Goal: Transaction & Acquisition: Purchase product/service

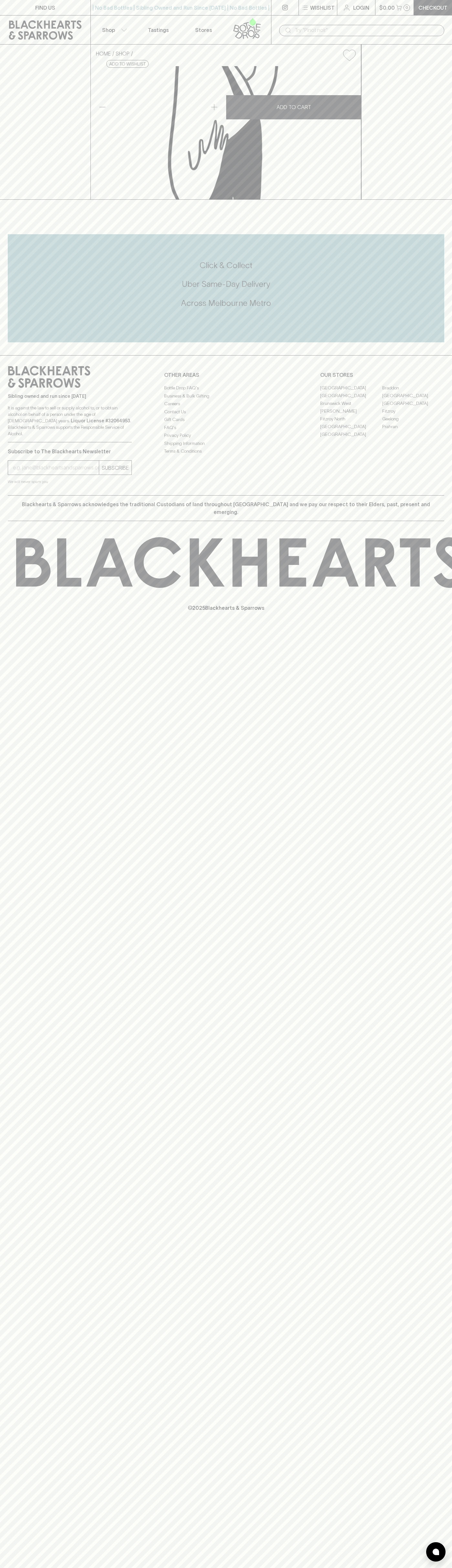
click at [21, 28] on icon at bounding box center [45, 30] width 72 height 19
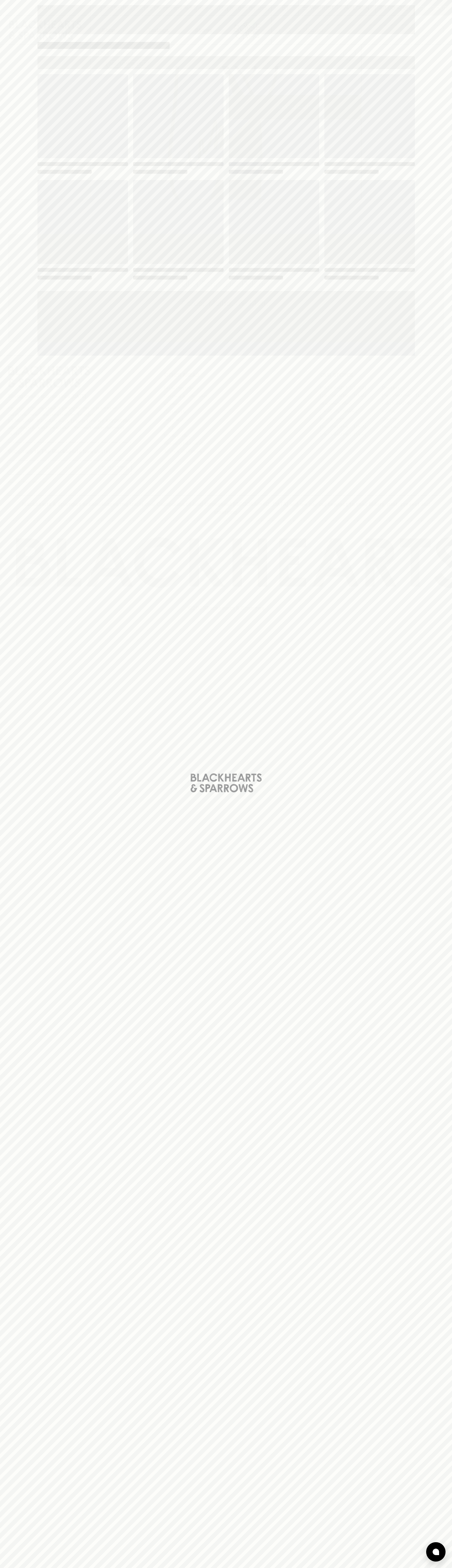
click at [445, 1524] on div "Loading" at bounding box center [226, 784] width 452 height 1568
click at [330, 1567] on html "FIND US | No Bad Bottles | Sibling Owned and Run Since [DATE] | No Bad Bottles …" at bounding box center [226, 784] width 452 height 1568
click at [1, 345] on div "Loading" at bounding box center [226, 784] width 452 height 1568
